Goal: Task Accomplishment & Management: Use online tool/utility

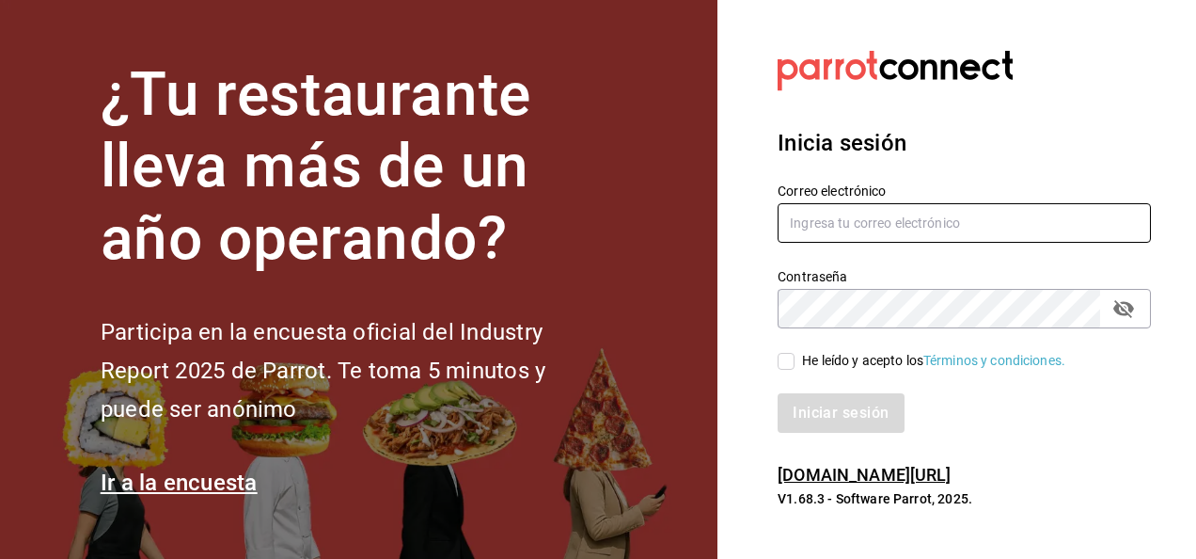
type input "[PERSON_NAME][EMAIL_ADDRESS][PERSON_NAME][DOMAIN_NAME]"
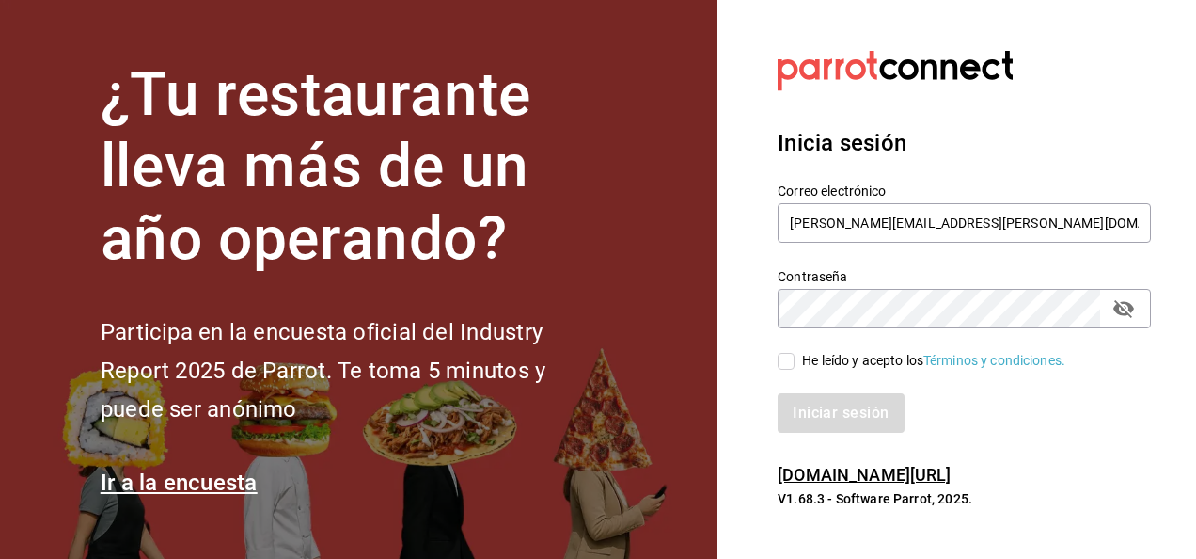
click at [790, 359] on input "He leído y acepto los Términos y condiciones." at bounding box center [786, 361] width 17 height 17
checkbox input "true"
click at [852, 408] on button "Iniciar sesión" at bounding box center [842, 413] width 128 height 40
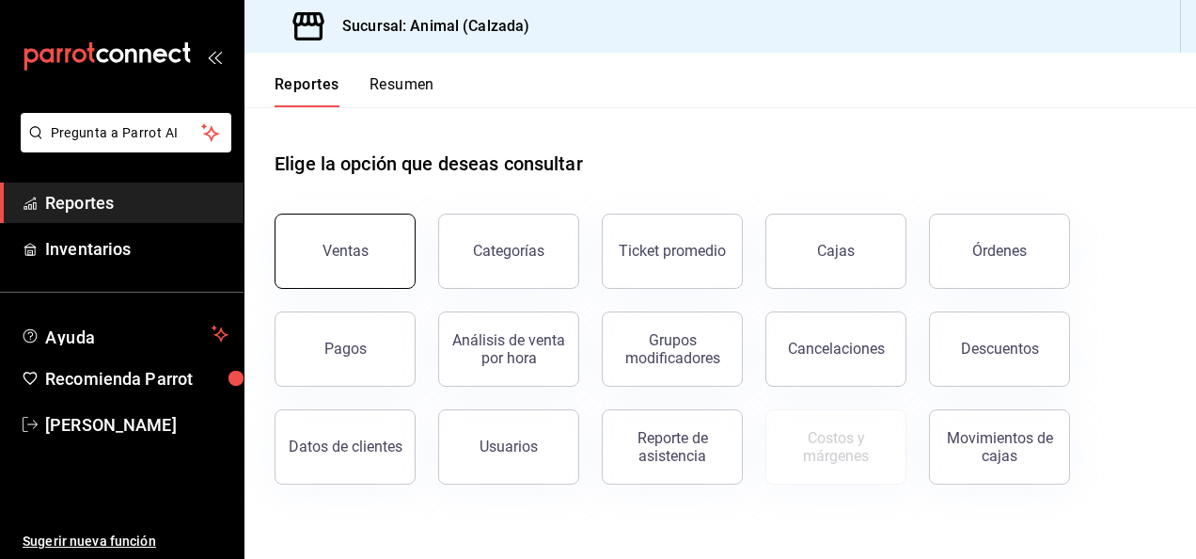
click at [335, 241] on button "Ventas" at bounding box center [345, 251] width 141 height 75
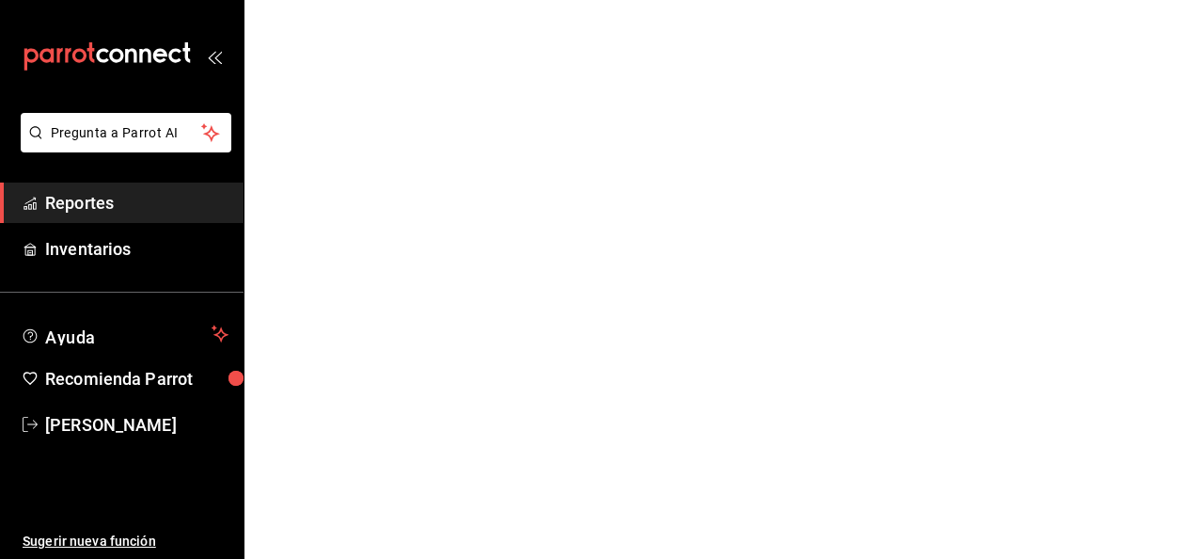
click at [335, 0] on html "Pregunta a Parrot AI Reportes Inventarios Ayuda Recomienda Parrot [PERSON_NAME]…" at bounding box center [598, 0] width 1196 height 0
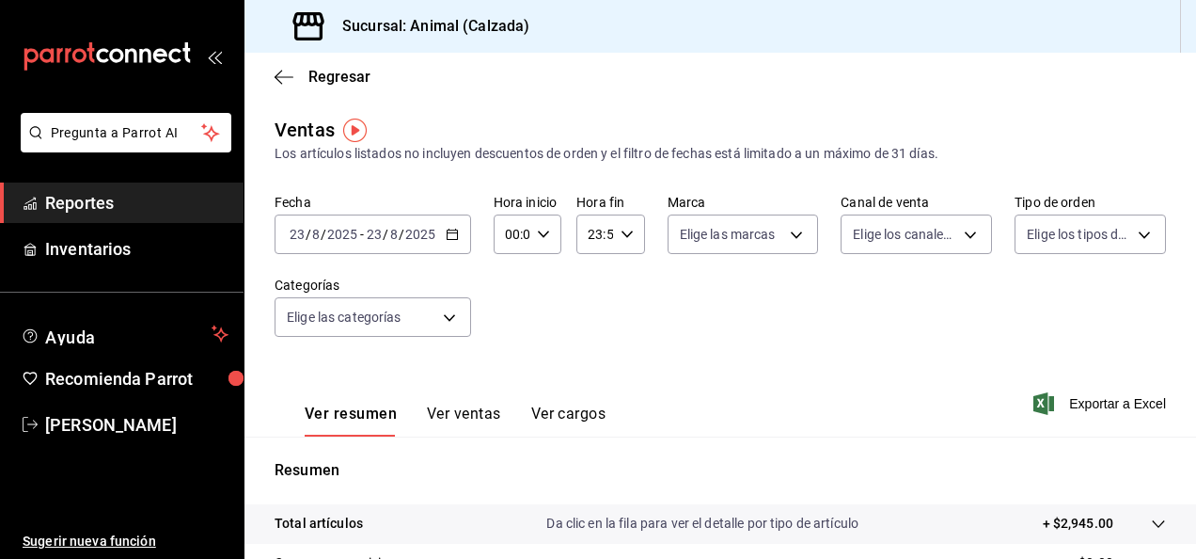
drag, startPoint x: 335, startPoint y: 241, endPoint x: 440, endPoint y: 239, distance: 105.4
click at [440, 239] on div "[DATE] [DATE] - [DATE] [DATE]" at bounding box center [373, 234] width 197 height 40
click at [453, 236] on icon "button" at bounding box center [452, 234] width 13 height 13
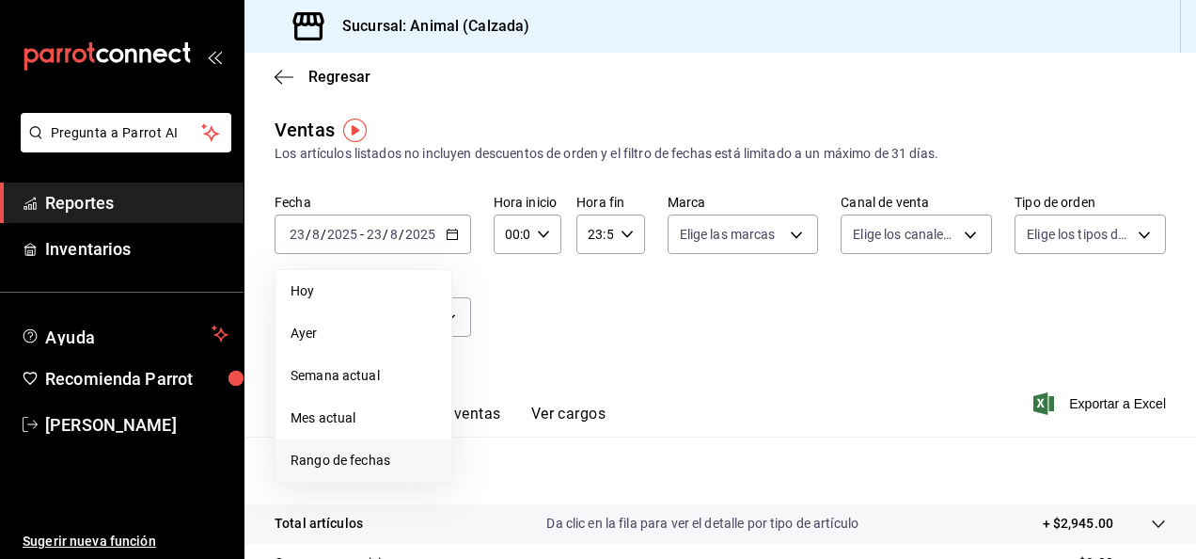
click at [378, 451] on span "Rango de fechas" at bounding box center [364, 461] width 146 height 20
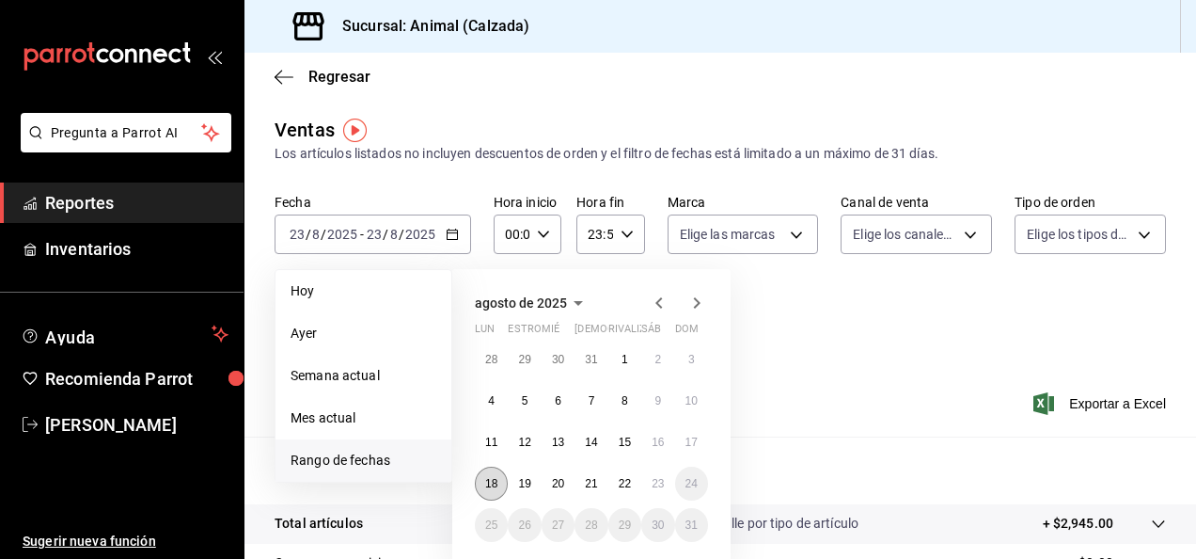
click at [493, 486] on abbr "18" at bounding box center [491, 483] width 12 height 13
click at [660, 486] on abbr "23" at bounding box center [658, 483] width 12 height 13
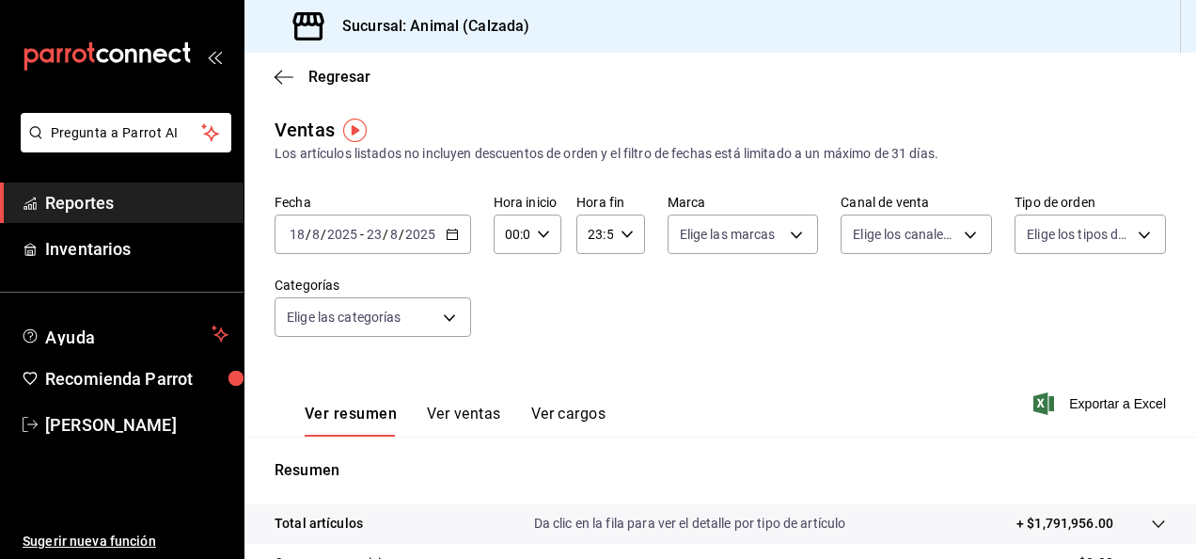
click at [541, 237] on \(Stroke\) "button" at bounding box center [543, 233] width 11 height 7
click at [507, 280] on span "05" at bounding box center [509, 277] width 4 height 15
type input "05:00"
click at [547, 274] on button "00" at bounding box center [543, 282] width 26 height 38
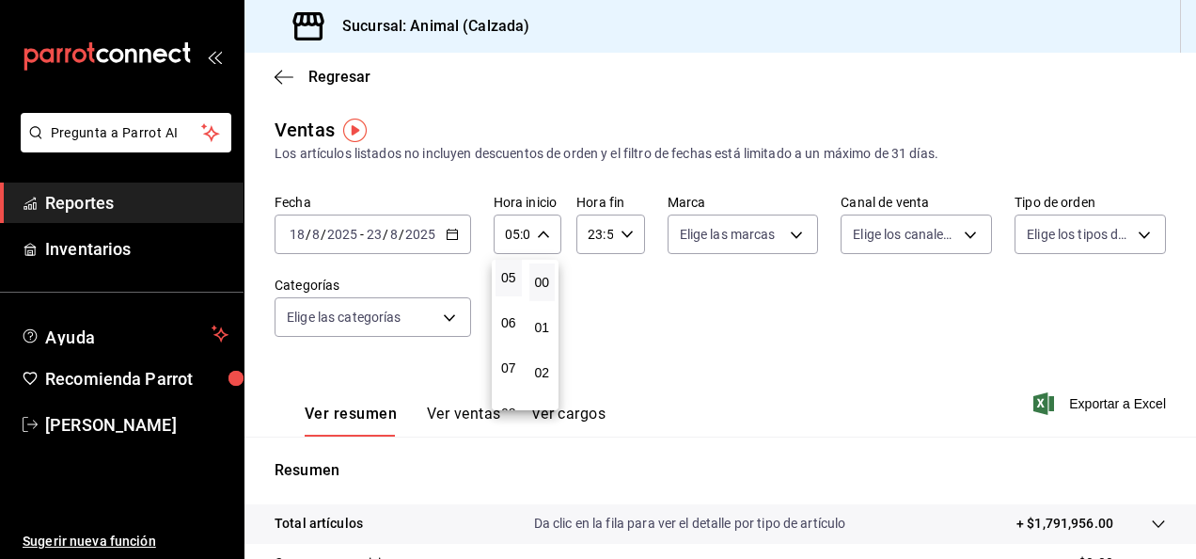
click at [626, 231] on div at bounding box center [598, 279] width 1196 height 559
click at [622, 233] on icon "button" at bounding box center [627, 234] width 13 height 13
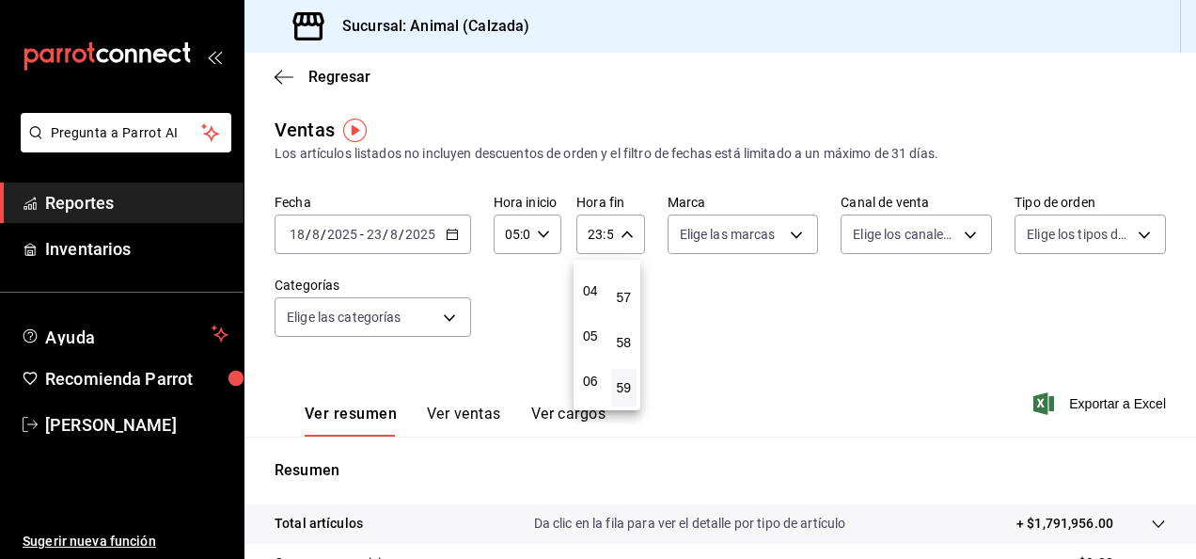
scroll to position [176, 0]
click at [589, 326] on span "05" at bounding box center [591, 331] width 4 height 15
click at [625, 277] on span "00" at bounding box center [625, 282] width 4 height 15
type input "05:00"
click at [784, 229] on div at bounding box center [598, 279] width 1196 height 559
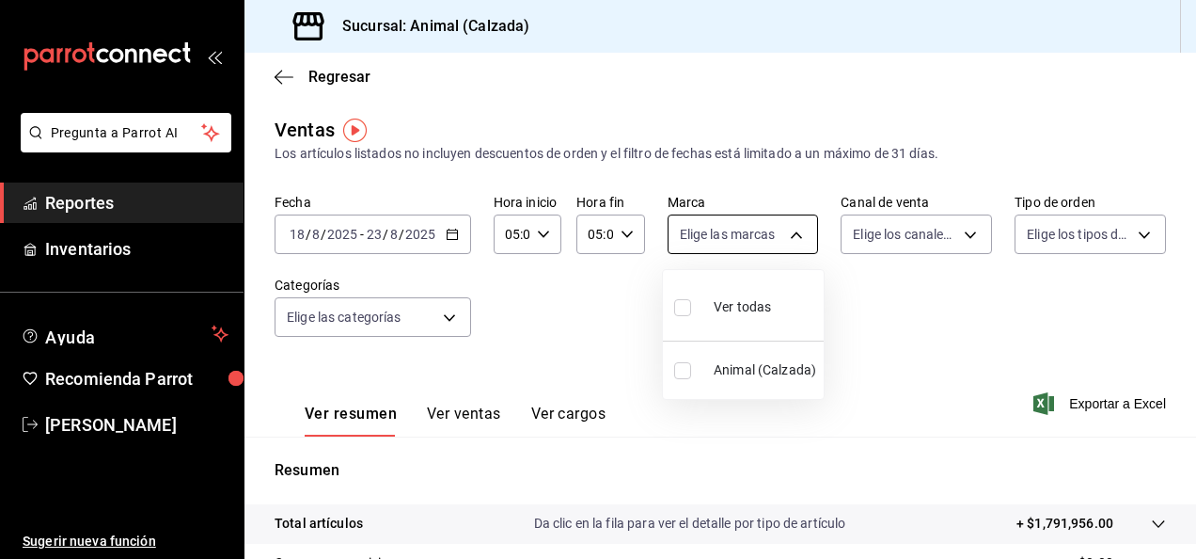
click at [794, 234] on body "Pregunta a Parrot AI Reportes Inventarios Ayuda Recomienda Parrot Luis Estrada …" at bounding box center [598, 279] width 1196 height 559
click at [687, 311] on input "checkbox" at bounding box center [682, 307] width 17 height 17
checkbox input "true"
type input "e26472f3-9262-489d-bcba-4c6b034529c7"
checkbox input "true"
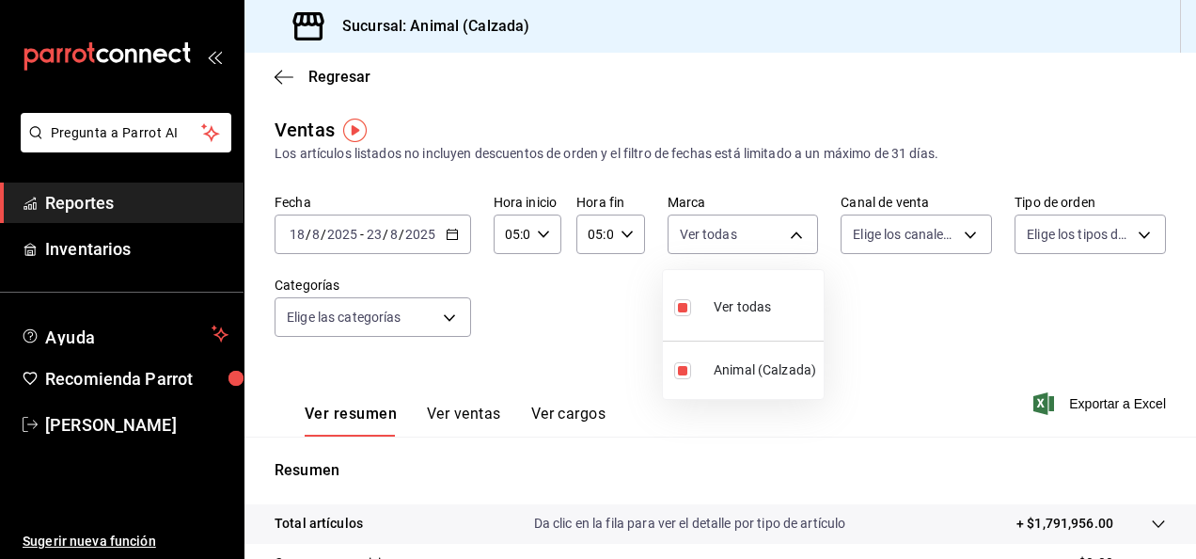
click at [957, 225] on div at bounding box center [598, 279] width 1196 height 559
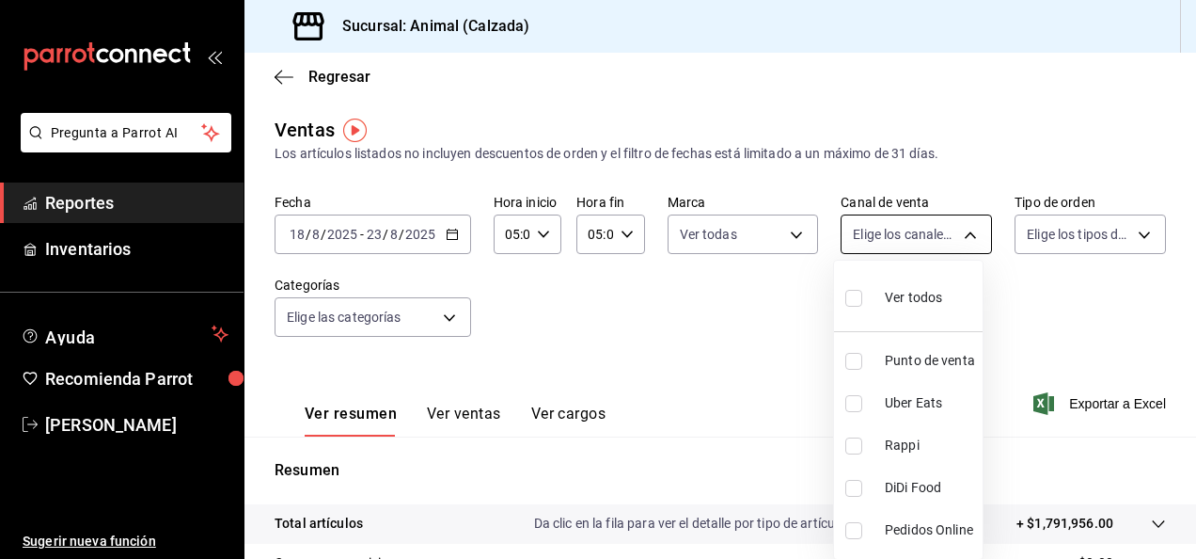
click at [961, 233] on body "Pregunta a Parrot AI Reportes Inventarios Ayuda Recomienda Parrot Luis Estrada …" at bounding box center [598, 279] width 1196 height 559
click at [867, 299] on label at bounding box center [858, 297] width 24 height 27
click at [863, 299] on input "checkbox" at bounding box center [854, 298] width 17 height 17
checkbox input "false"
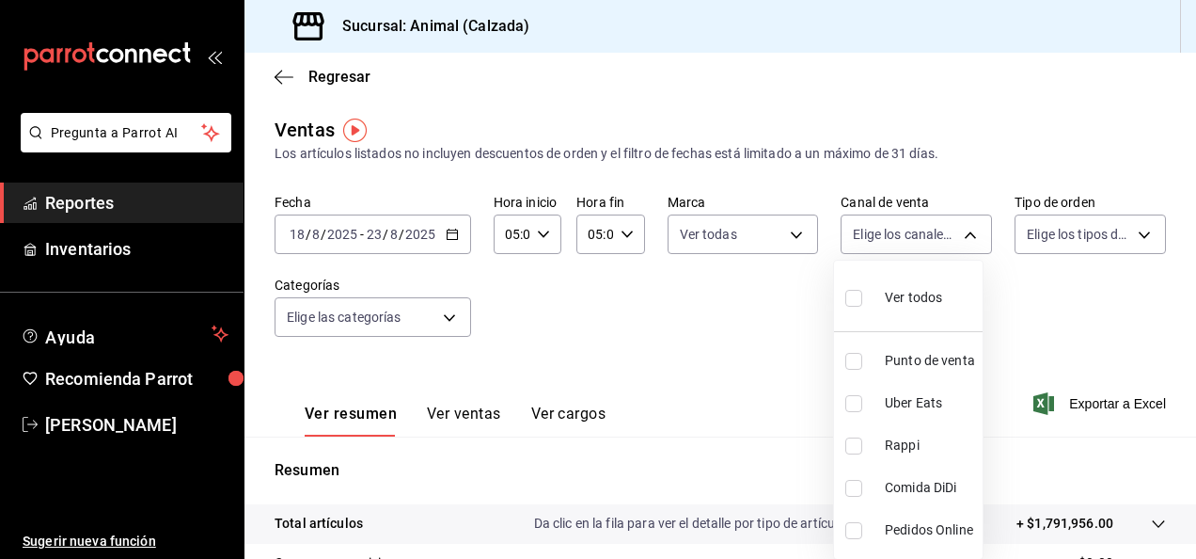
checkbox input "false"
click at [1131, 237] on div at bounding box center [598, 279] width 1196 height 559
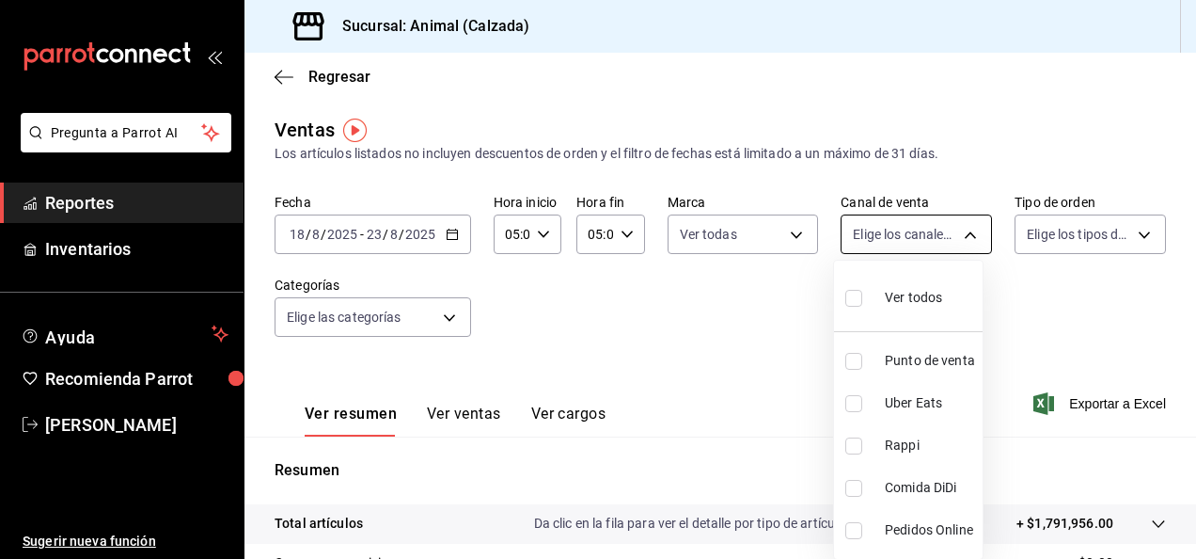
click at [963, 241] on body "Pregunta a Parrot AI Reportes Inventarios Ayuda Recomienda Parrot Luis Estrada …" at bounding box center [598, 279] width 1196 height 559
click at [856, 299] on input "checkbox" at bounding box center [854, 298] width 17 height 17
checkbox input "true"
type input "PARROT,UBER_EATS,RAPPI,DIDI_FOOD,ONLINE"
checkbox input "true"
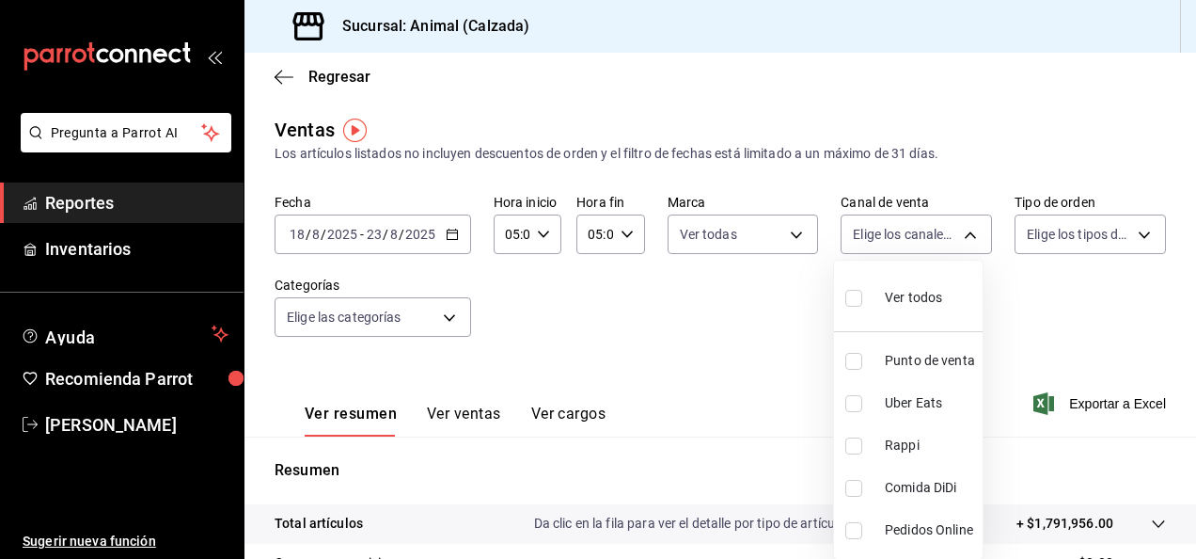
checkbox input "true"
click at [1136, 232] on div at bounding box center [598, 279] width 1196 height 559
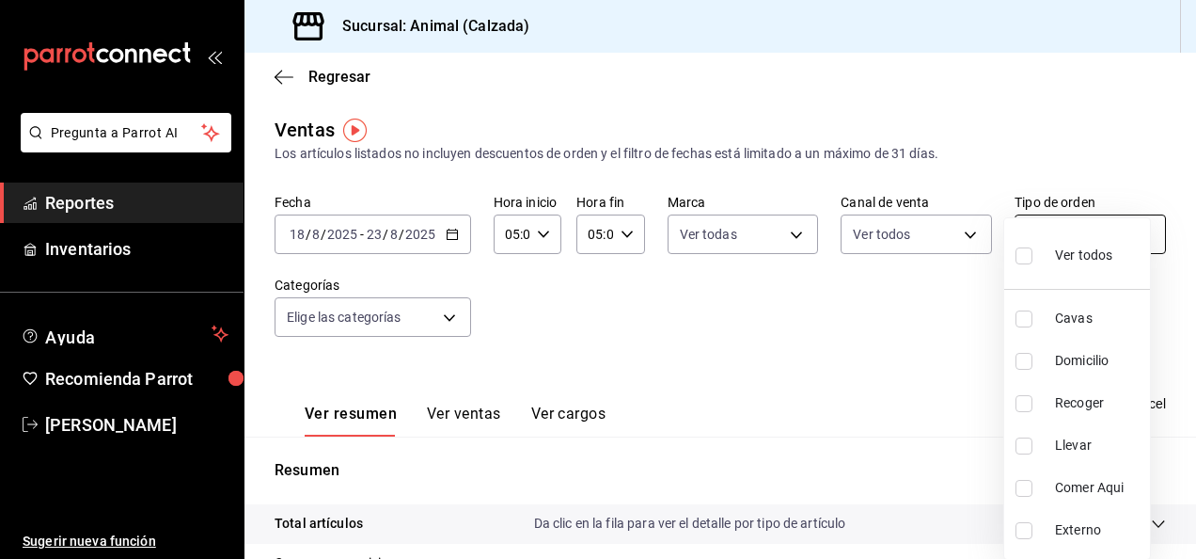
click at [1131, 228] on body "Pregunta a Parrot AI Reportes Inventarios Ayuda Recomienda Parrot Luis Estrada …" at bounding box center [598, 279] width 1196 height 559
click at [1021, 252] on input "checkbox" at bounding box center [1024, 255] width 17 height 17
checkbox input "true"
type input "588630d3-b511-4bba-a729-32472510037f,54b7ae00-ca47-4ec1-b7ff-55842c0a2b62,92293…"
checkbox input "true"
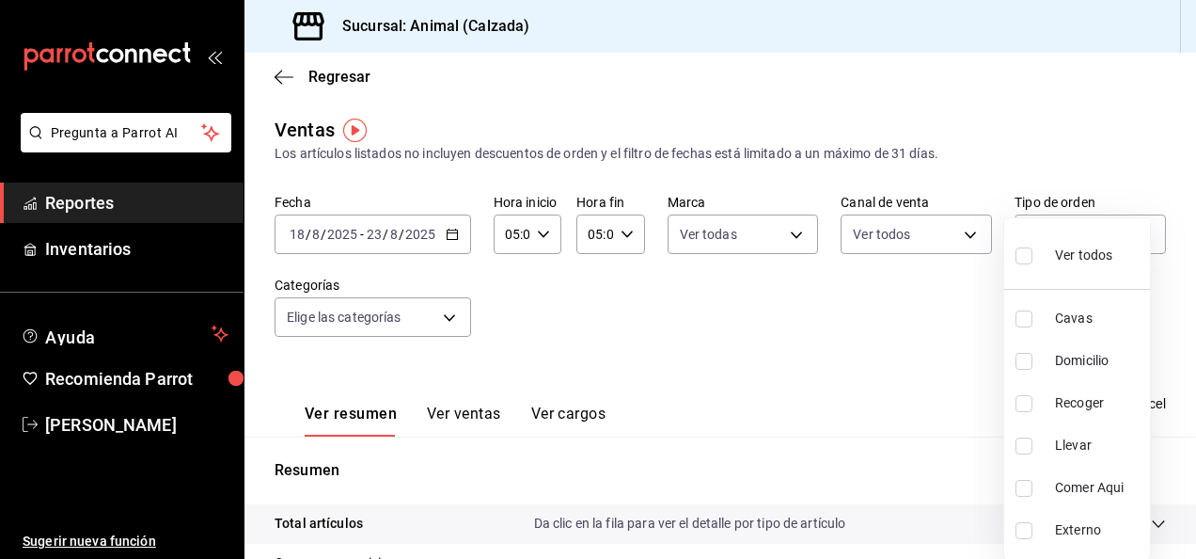
checkbox input "true"
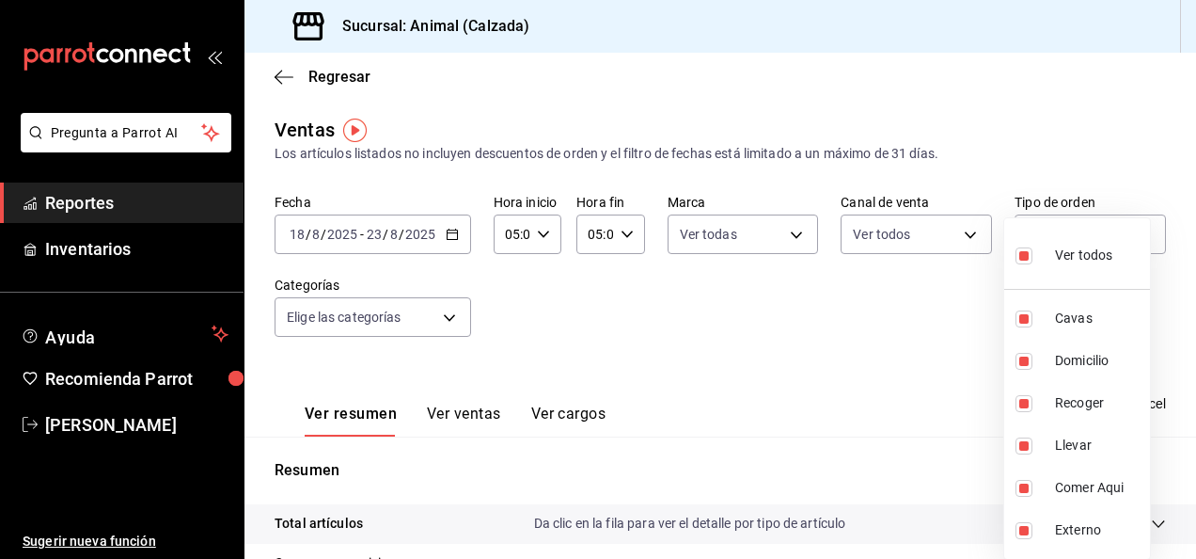
click at [451, 322] on div at bounding box center [598, 279] width 1196 height 559
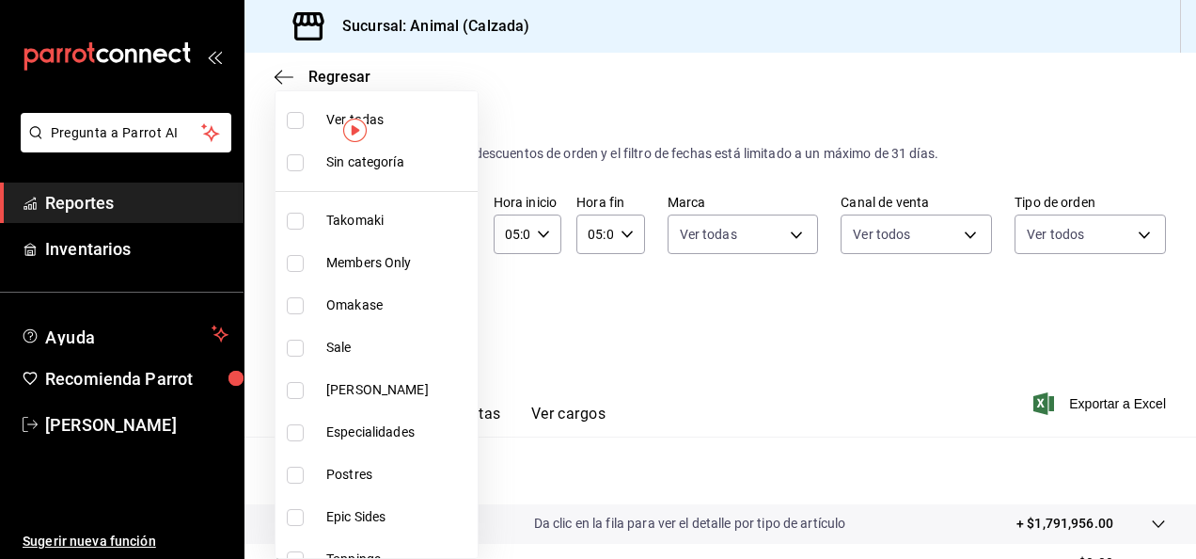
click at [451, 322] on body "Pregunta a Parrot AI Reportes Inventarios Ayuda Recomienda Parrot Luis Estrada …" at bounding box center [598, 279] width 1196 height 559
click at [309, 119] on label at bounding box center [299, 120] width 24 height 17
click at [304, 119] on input "checkbox" at bounding box center [295, 120] width 17 height 17
checkbox input "false"
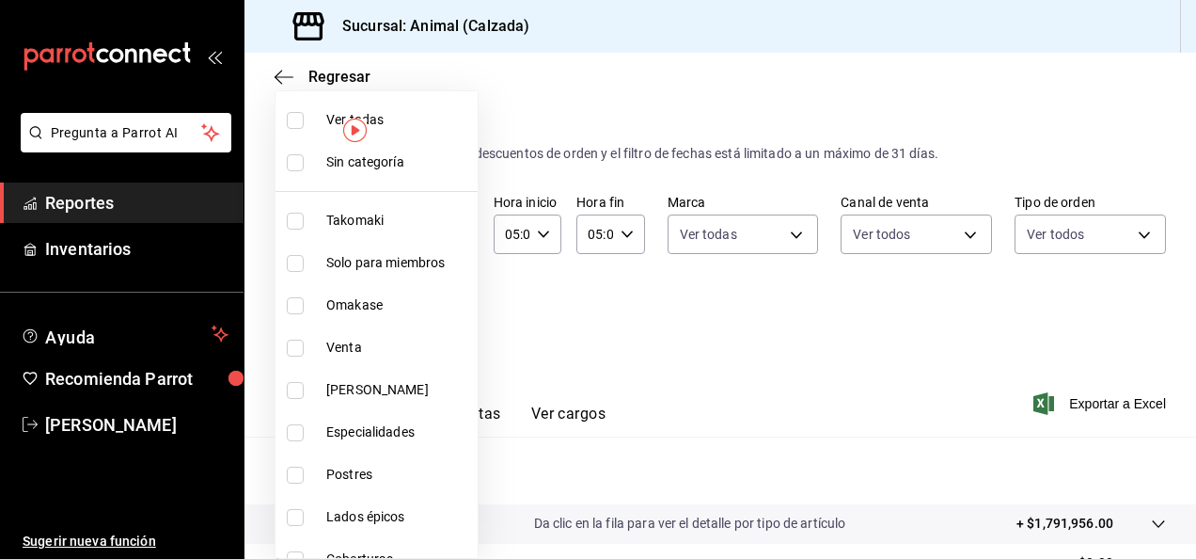
checkbox input "false"
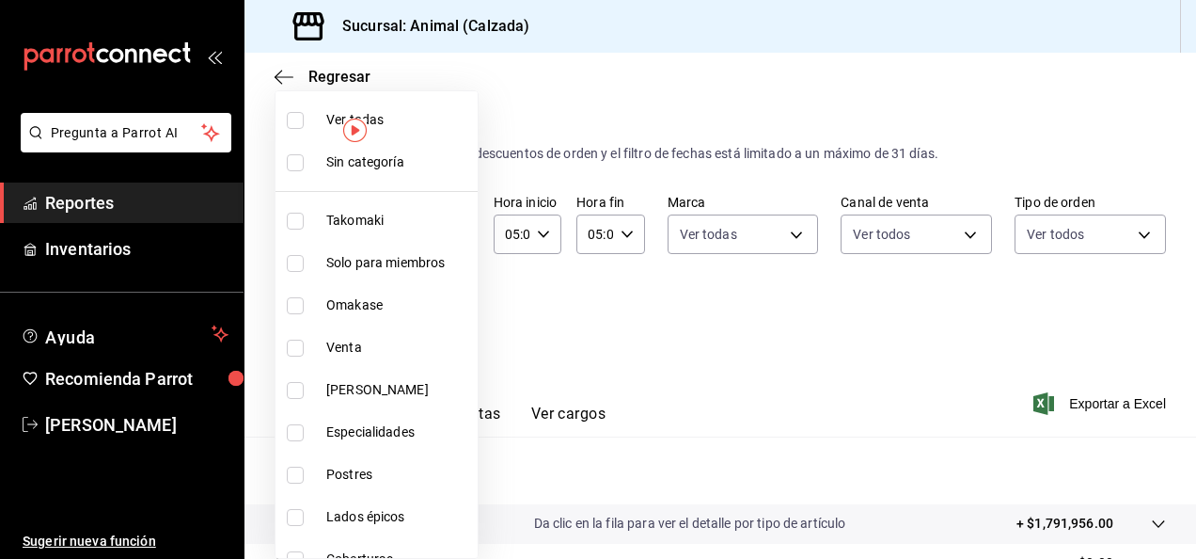
checkbox input "false"
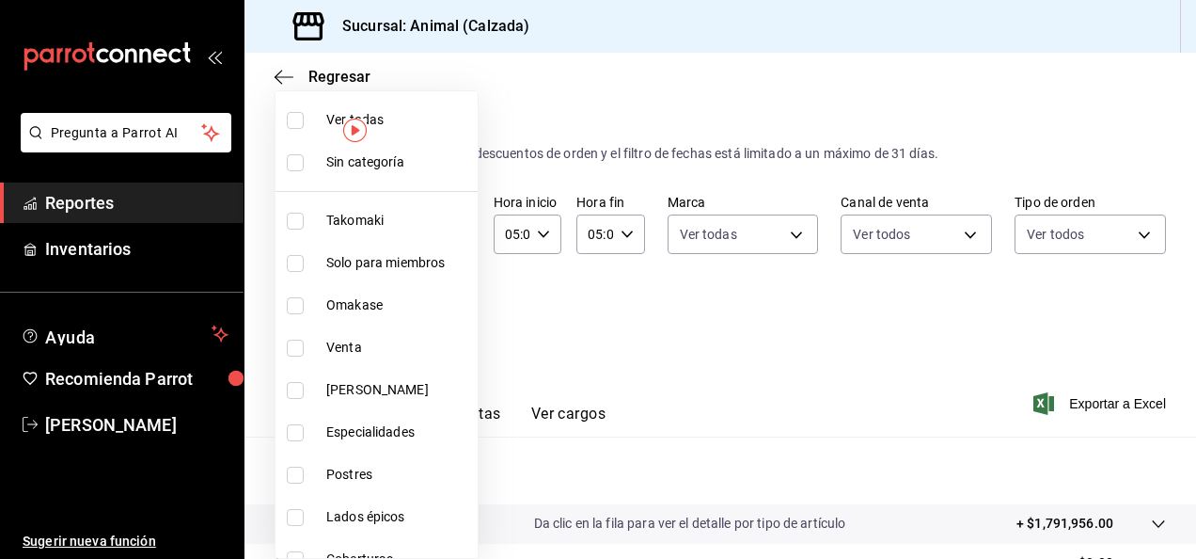
checkbox input "false"
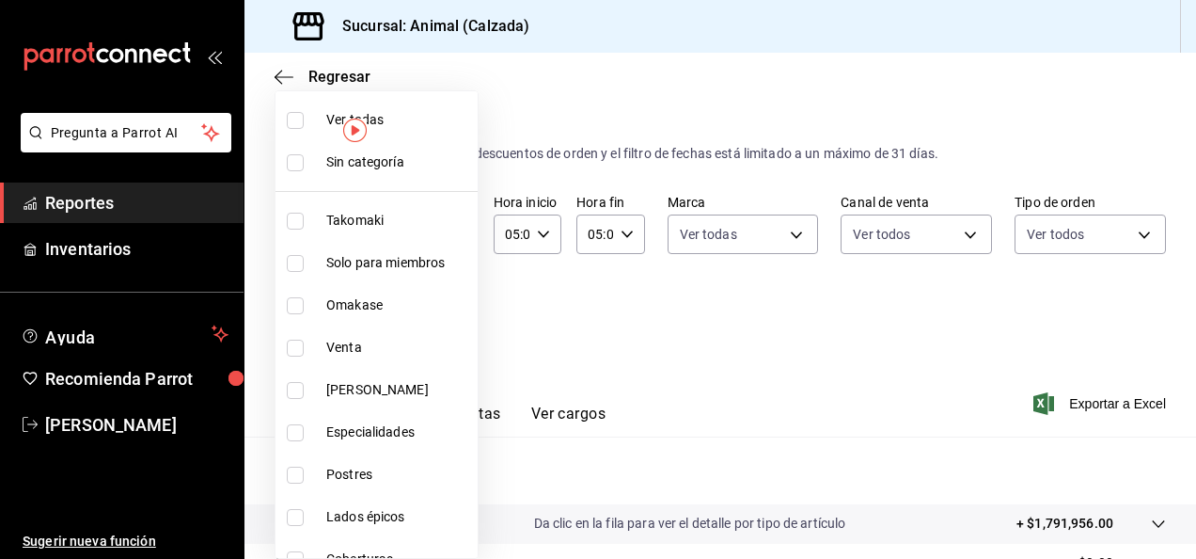
checkbox input "false"
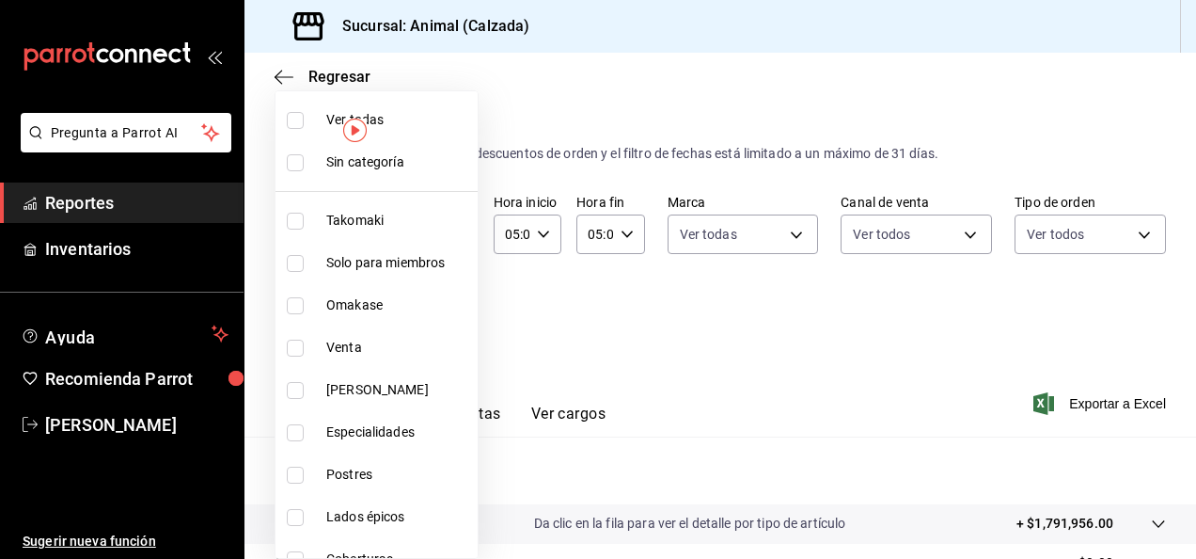
checkbox input "false"
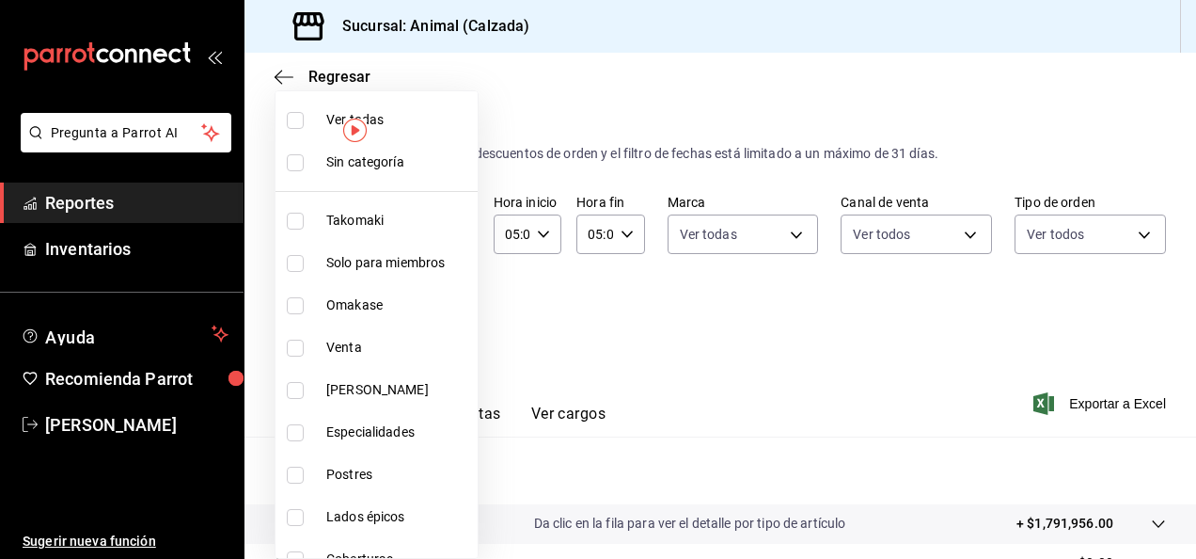
checkbox input "false"
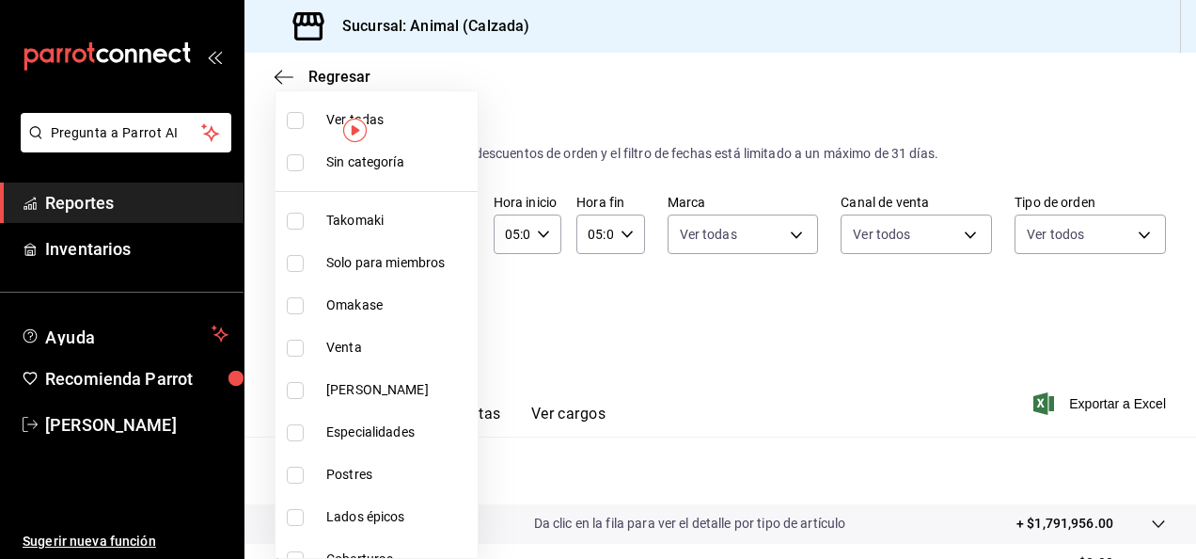
checkbox input "false"
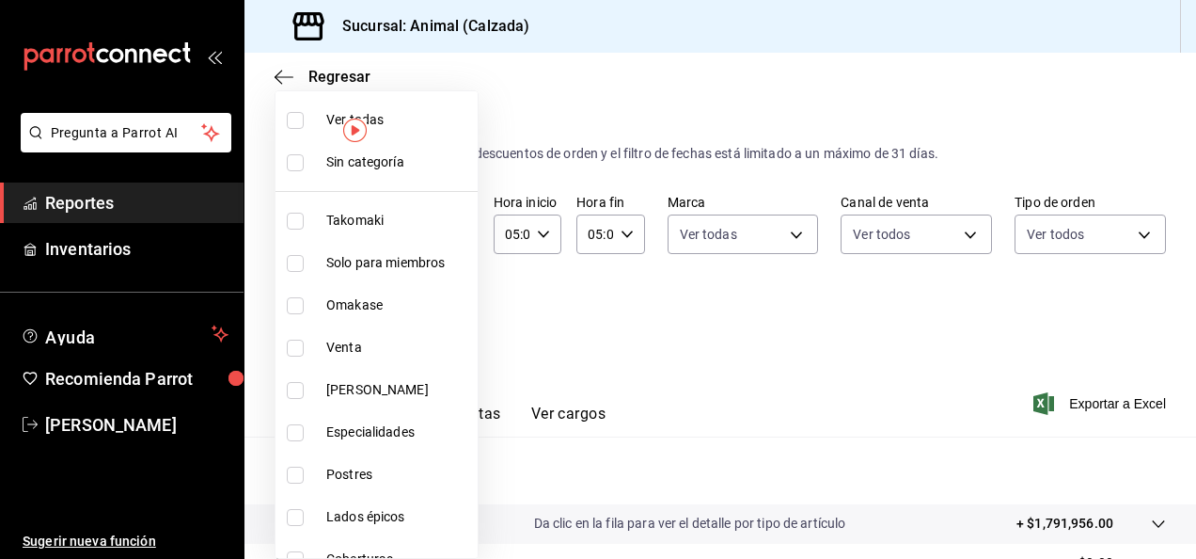
checkbox input "false"
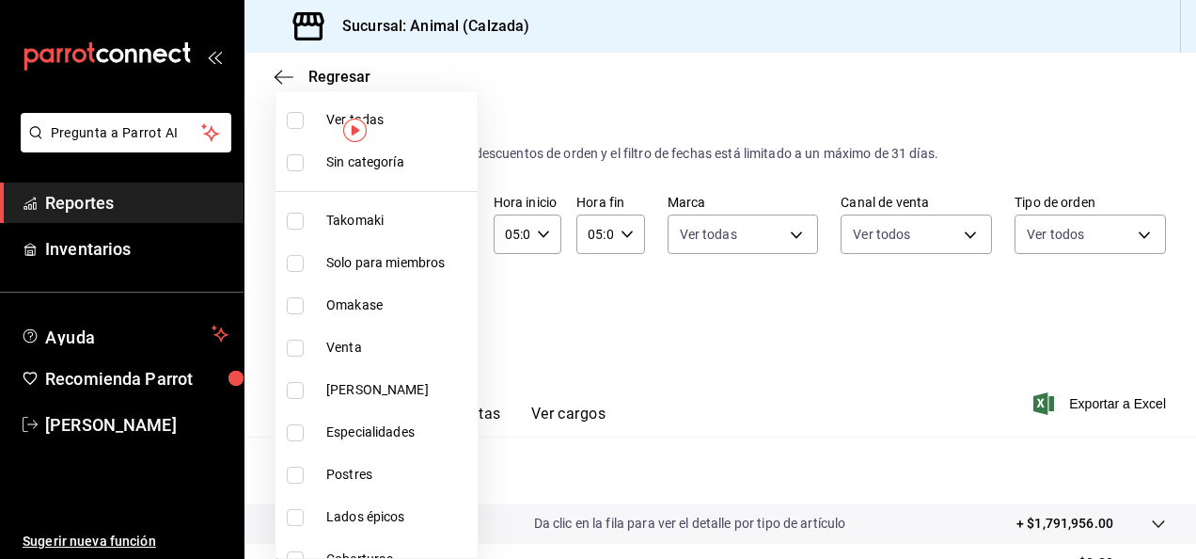
checkbox input "false"
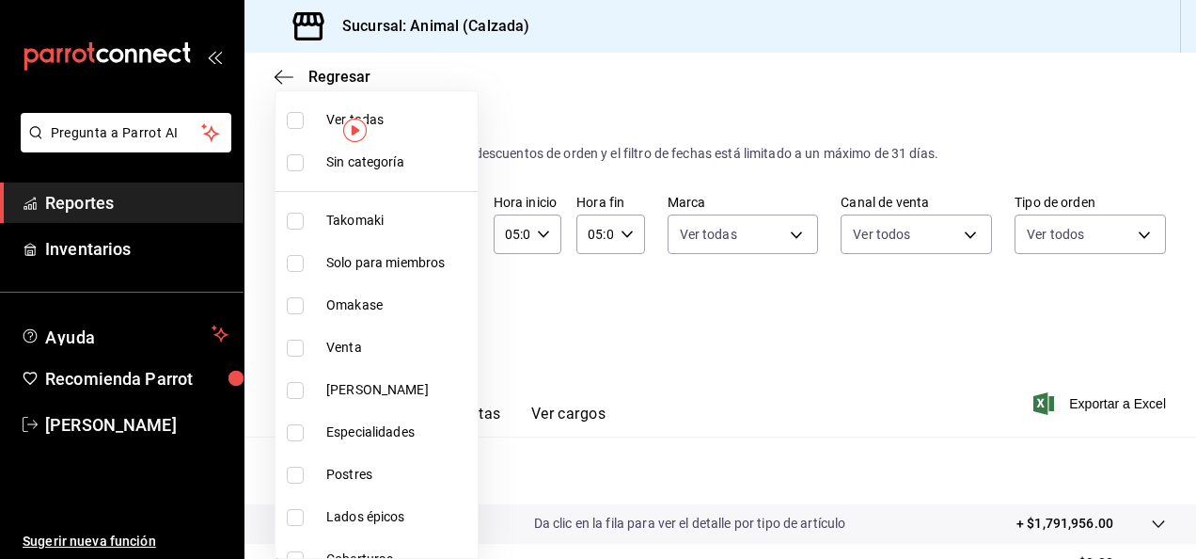
checkbox input "false"
click at [295, 120] on input "checkbox" at bounding box center [295, 120] width 17 height 17
checkbox input "true"
type input "5d35a5f4-3063-4397-a550-a8f4eca83956,9bcdf976-3d2d-44f2-8aa2-d656f6bc4aaa,d84f4…"
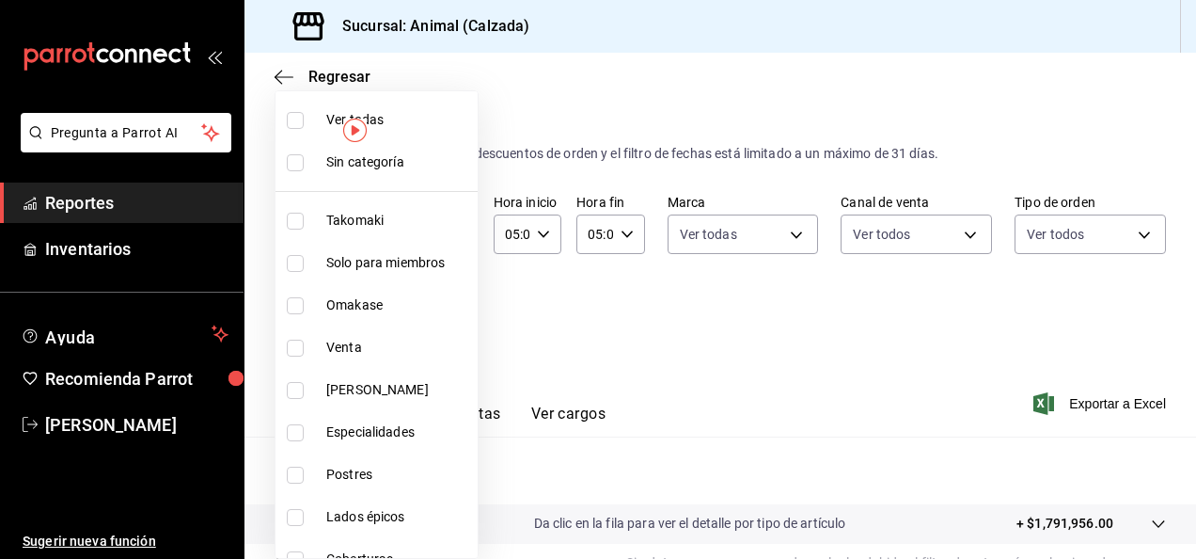
checkbox input "true"
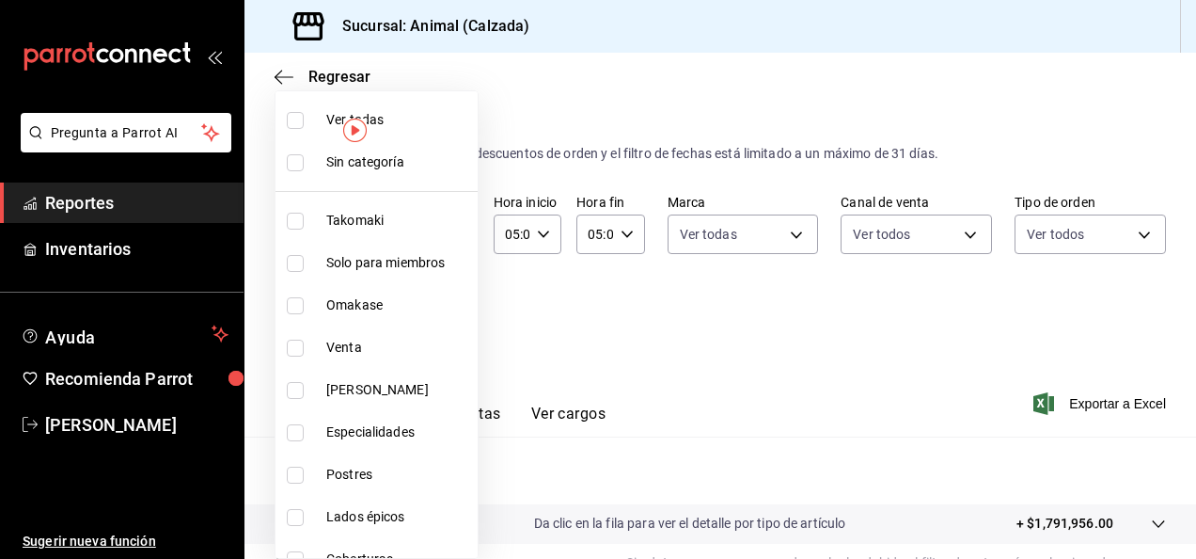
checkbox input "true"
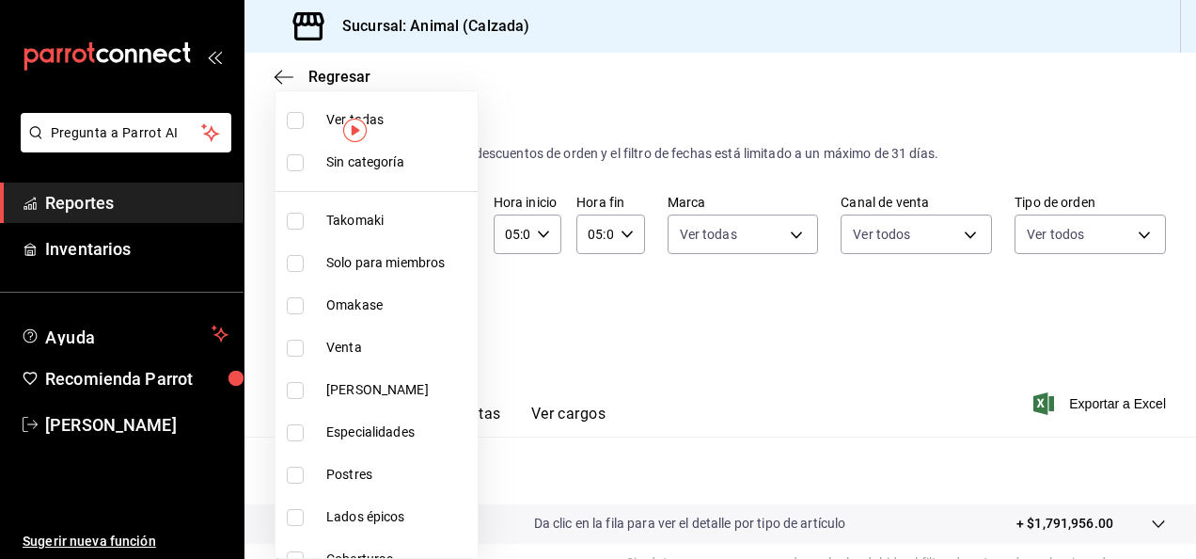
checkbox input "true"
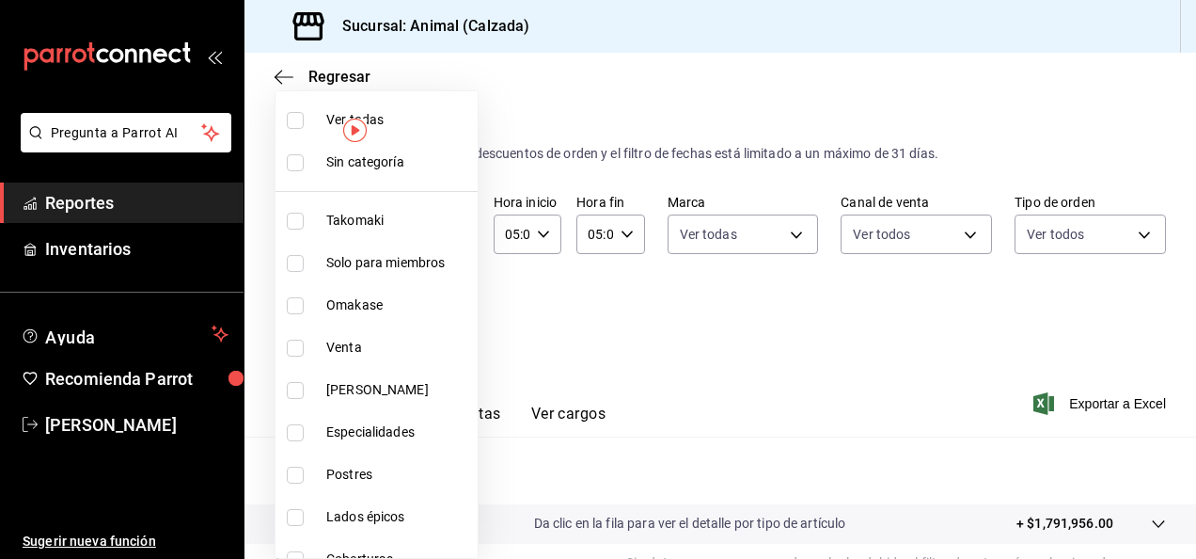
checkbox input "true"
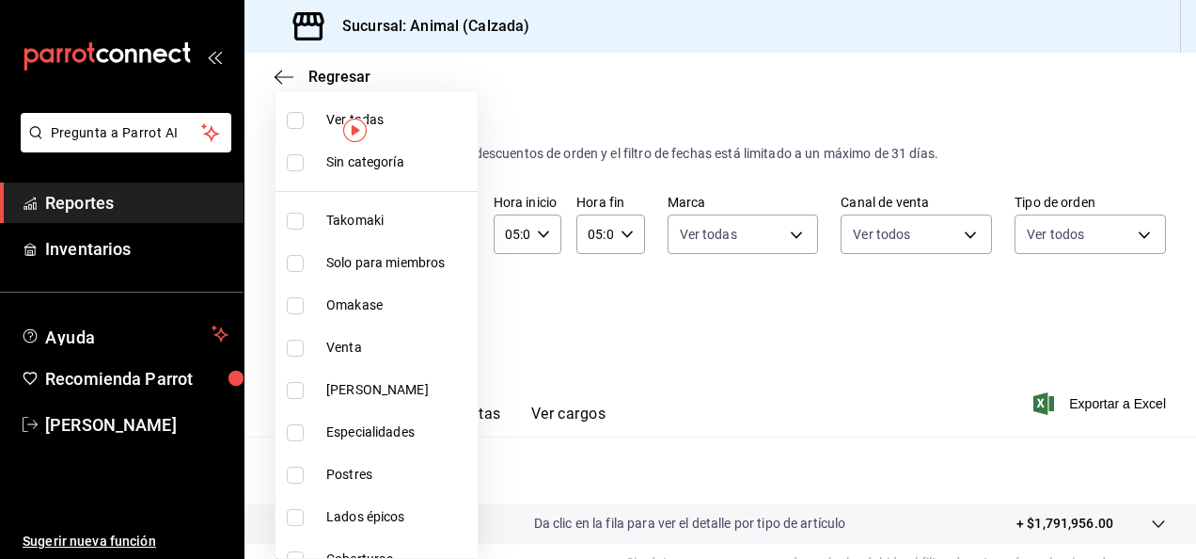
checkbox input "true"
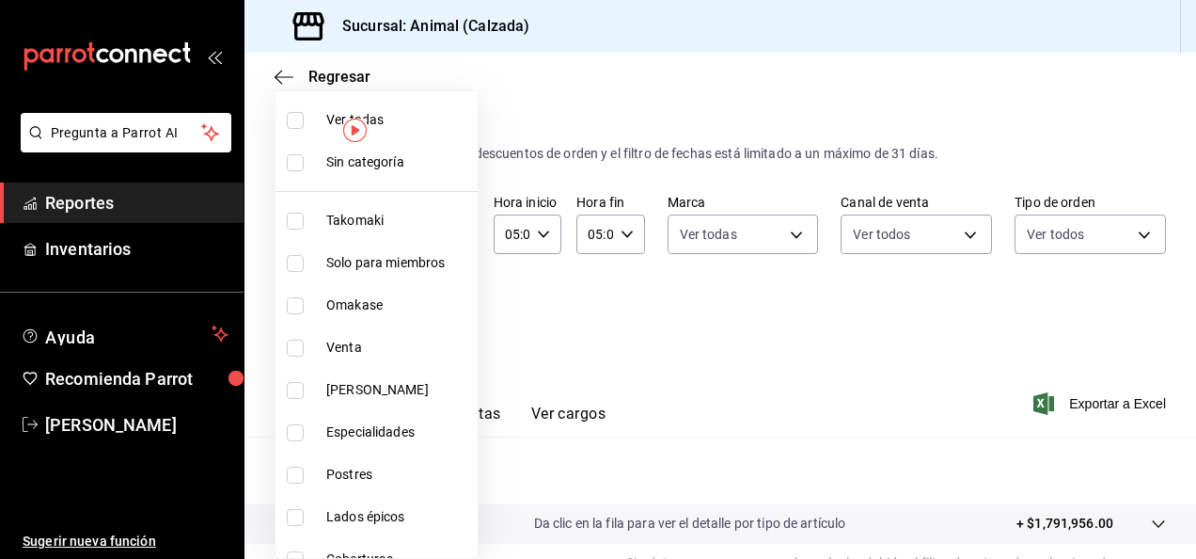
checkbox input "true"
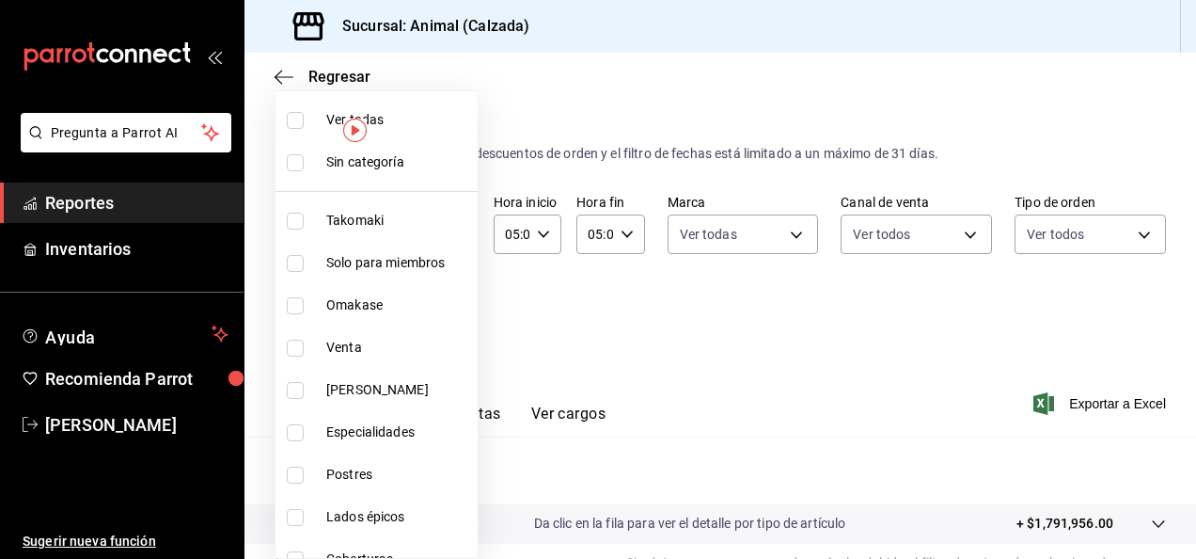
checkbox input "true"
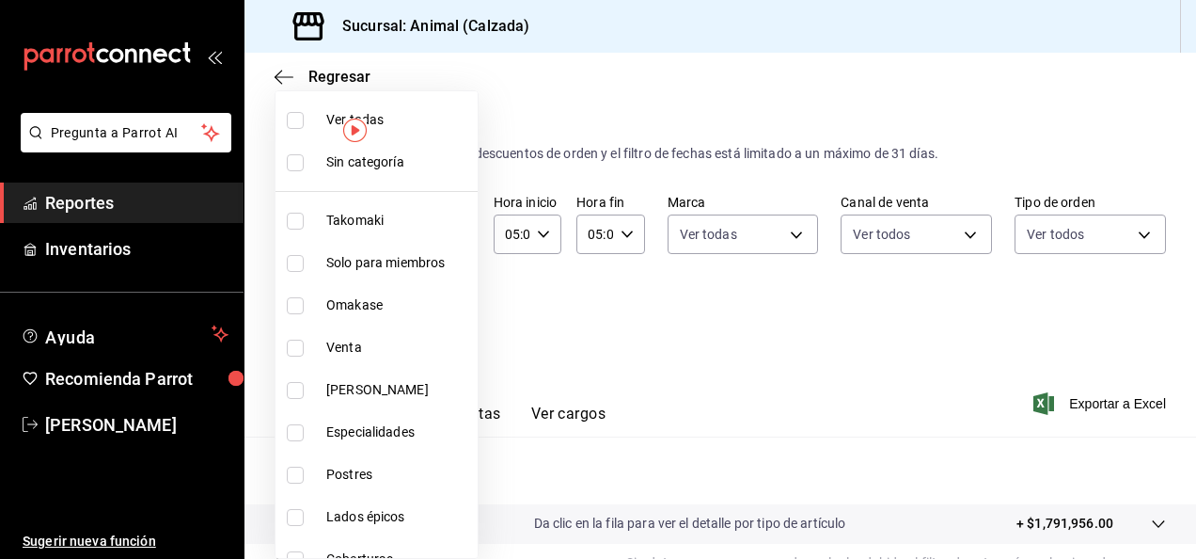
checkbox input "true"
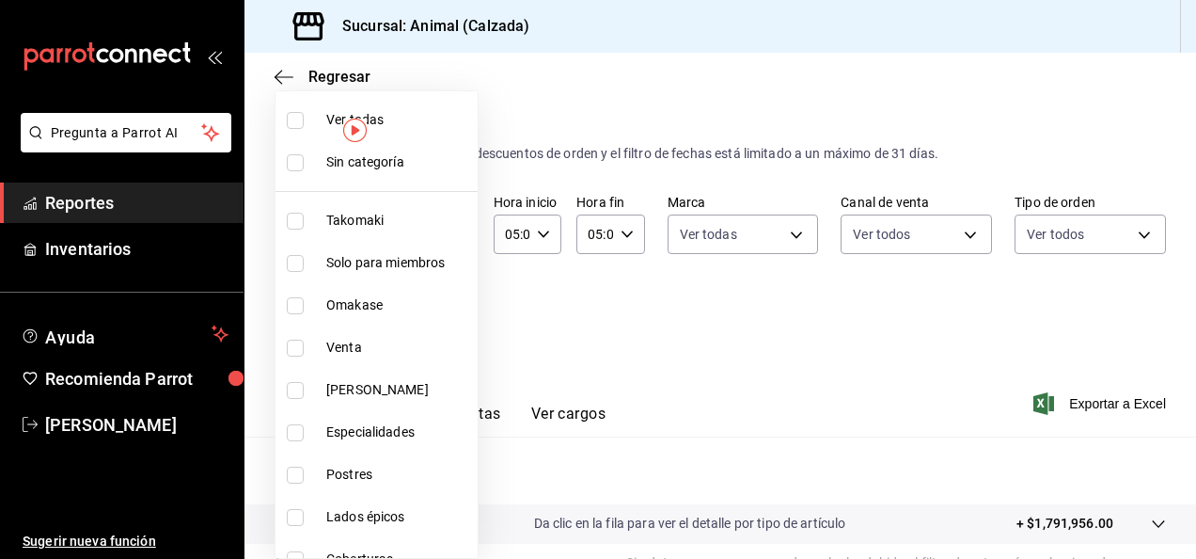
checkbox input "true"
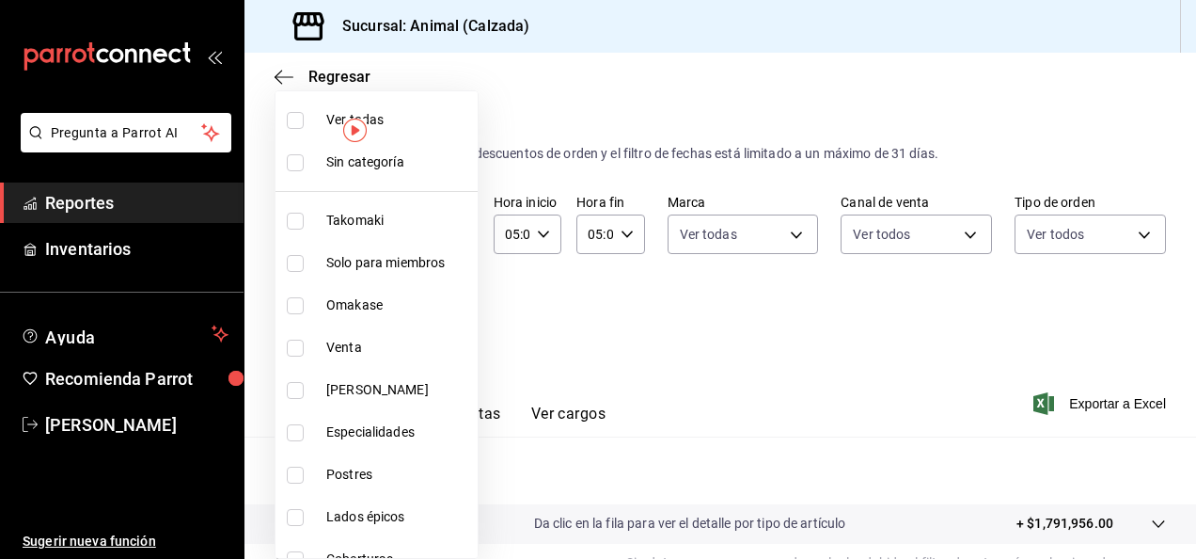
checkbox input "true"
click at [928, 344] on div at bounding box center [598, 279] width 1196 height 559
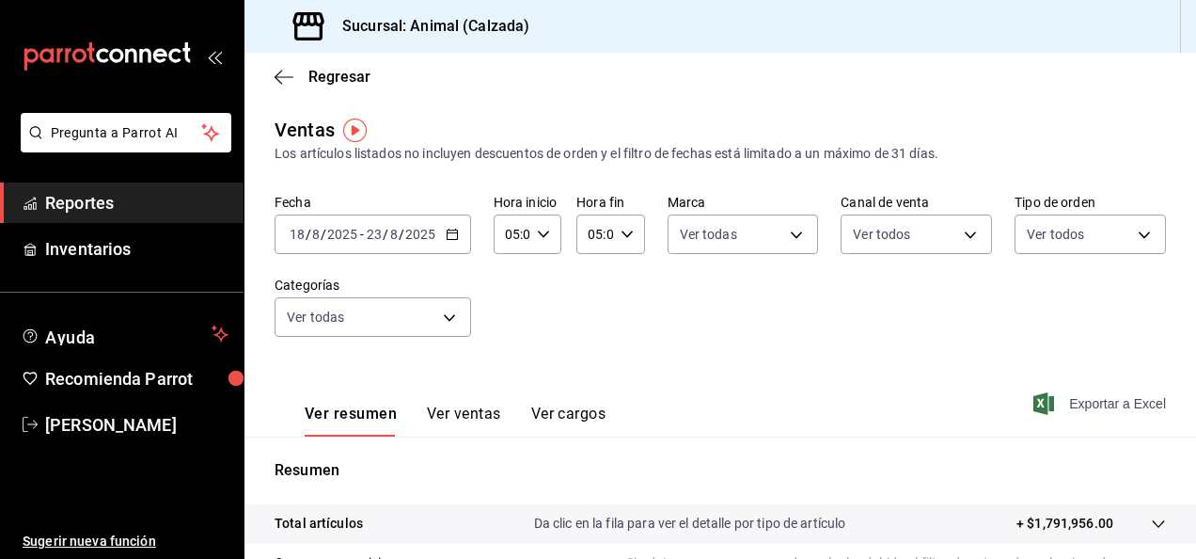
click at [1093, 404] on font "Exportar a Excel" at bounding box center [1117, 403] width 97 height 15
